Goal: Transaction & Acquisition: Obtain resource

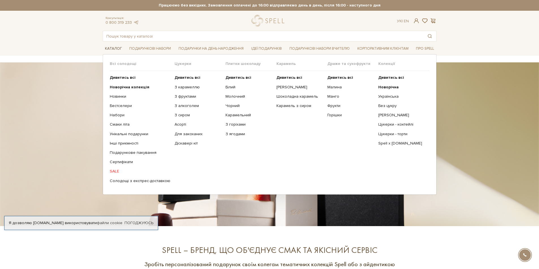
click at [108, 49] on link "Каталог" at bounding box center [113, 48] width 21 height 9
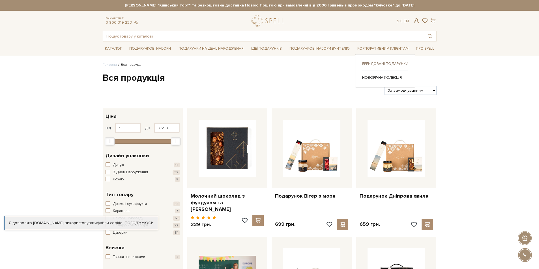
click at [400, 66] on link "Брендовані подарунки" at bounding box center [385, 63] width 46 height 5
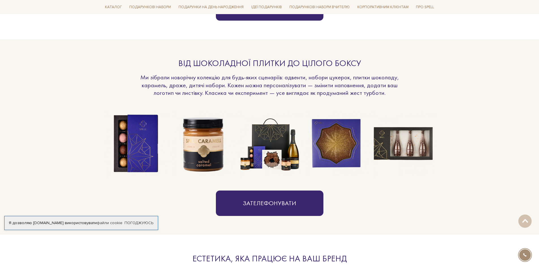
scroll to position [396, 0]
